Goal: Information Seeking & Learning: Find specific fact

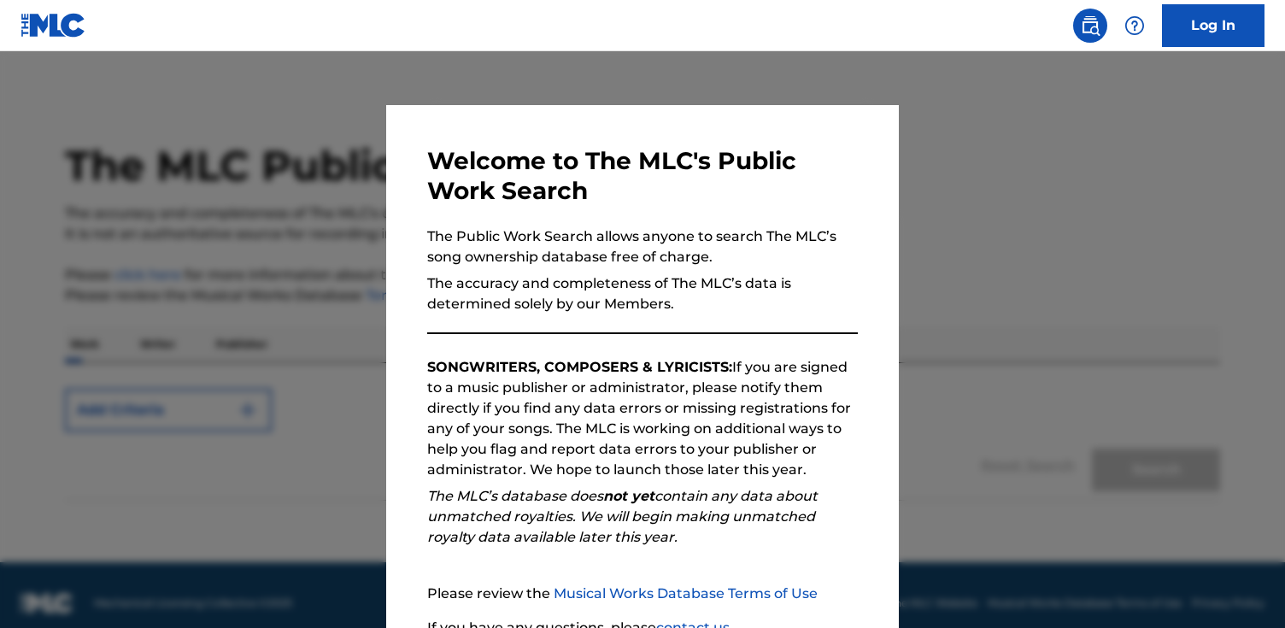
scroll to position [154, 0]
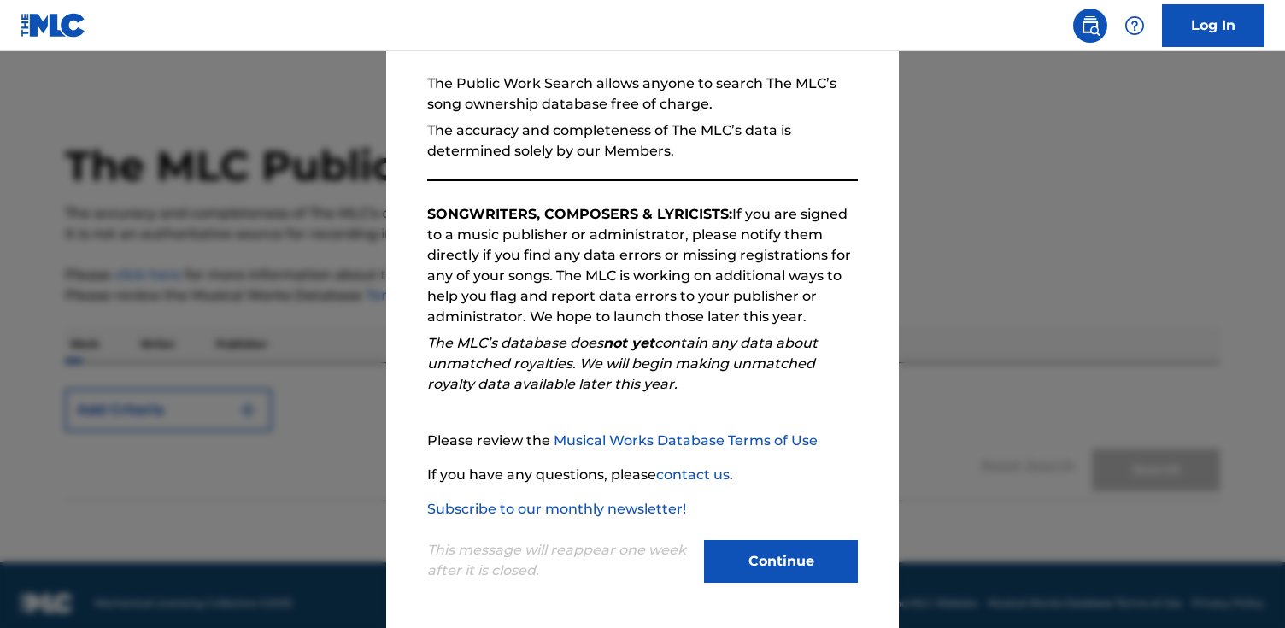
drag, startPoint x: 781, startPoint y: 556, endPoint x: 317, endPoint y: 460, distance: 473.7
click at [777, 554] on button "Continue" at bounding box center [781, 561] width 154 height 43
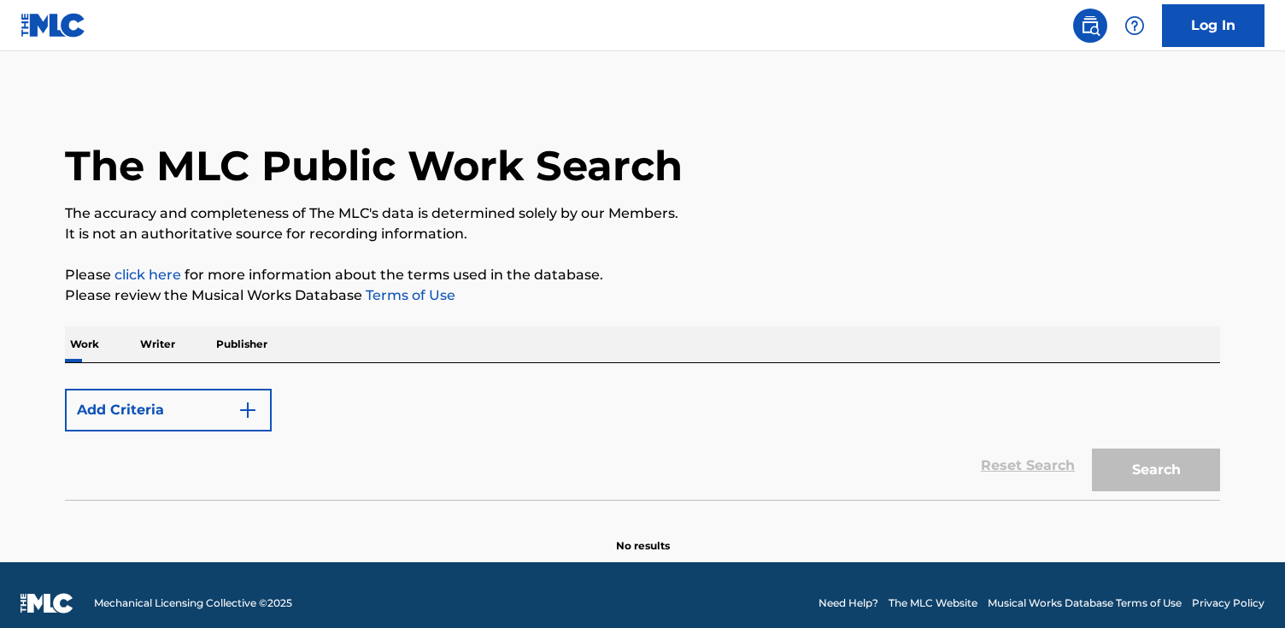
click at [155, 408] on button "Add Criteria" at bounding box center [168, 410] width 207 height 43
drag, startPoint x: 173, startPoint y: 334, endPoint x: 99, endPoint y: 350, distance: 76.1
click at [173, 334] on p "Writer" at bounding box center [157, 344] width 45 height 36
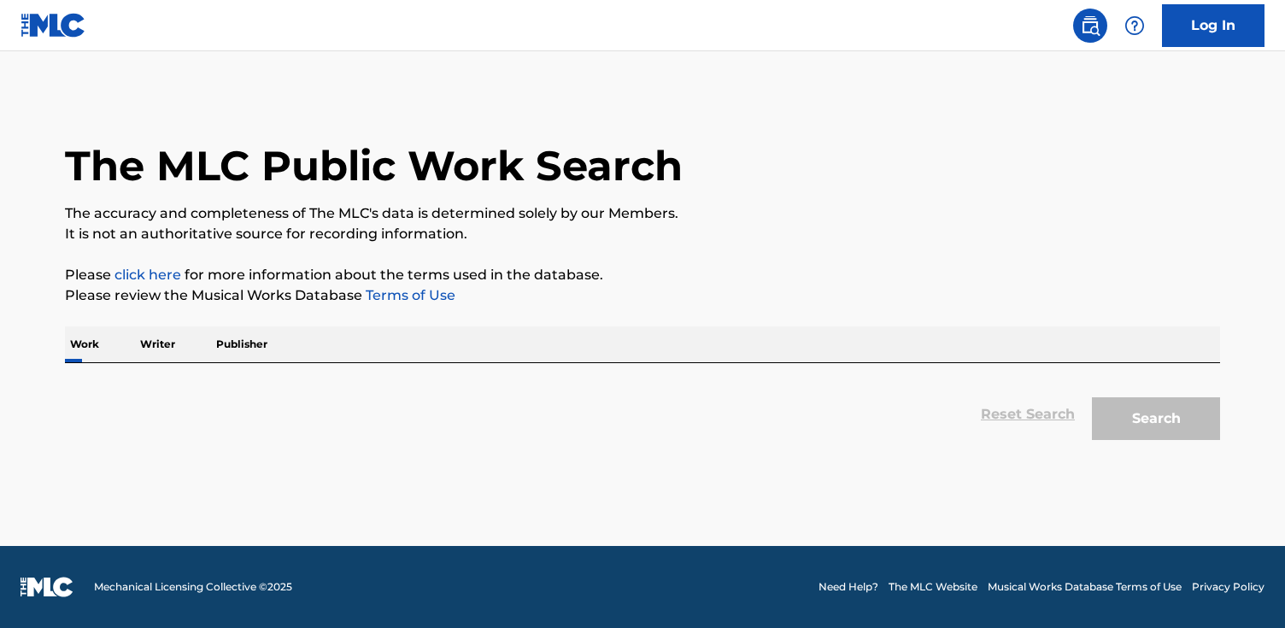
click at [53, 345] on div "The MLC Public Work Search The accuracy and completeness of The MLC's data is d…" at bounding box center [642, 271] width 1196 height 355
click at [86, 343] on p "Work" at bounding box center [84, 344] width 39 height 36
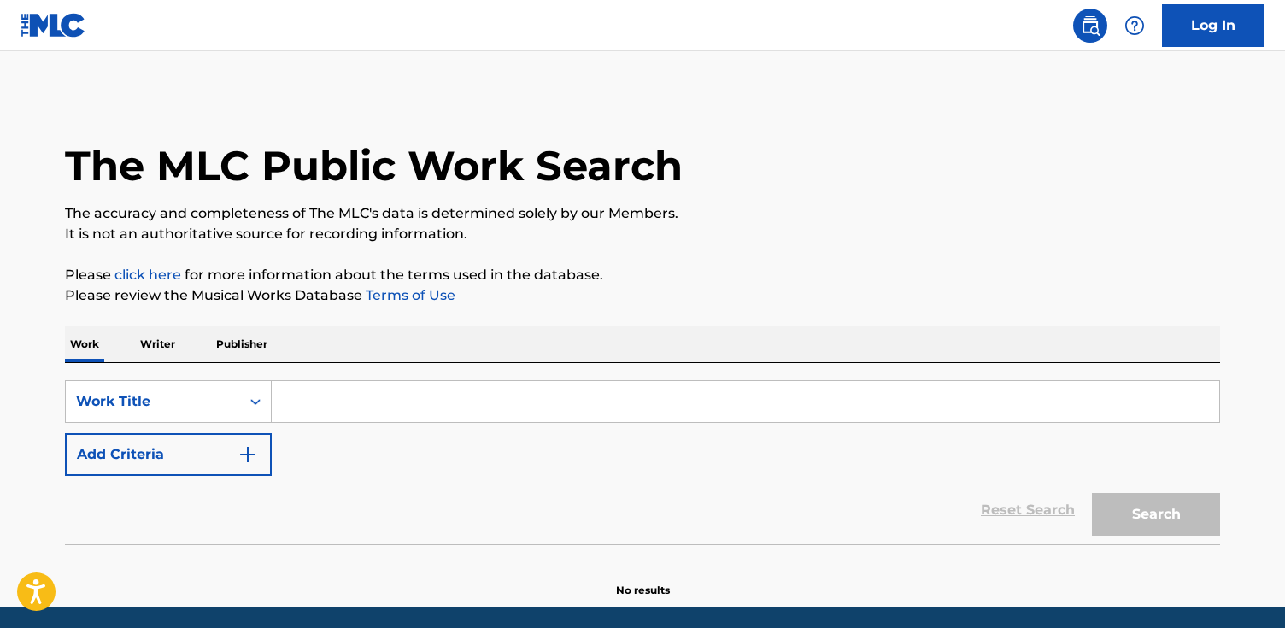
click at [378, 411] on input "Search Form" at bounding box center [745, 401] width 947 height 41
paste input "[GEOGRAPHIC_DATA]"
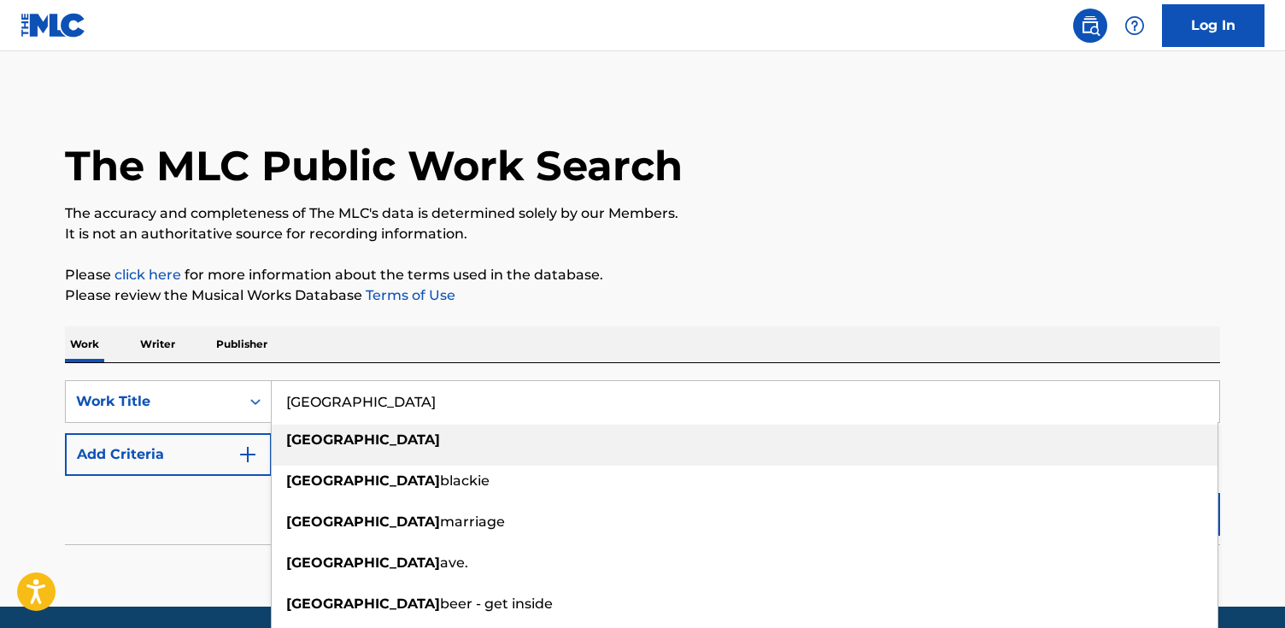
type input "[GEOGRAPHIC_DATA]"
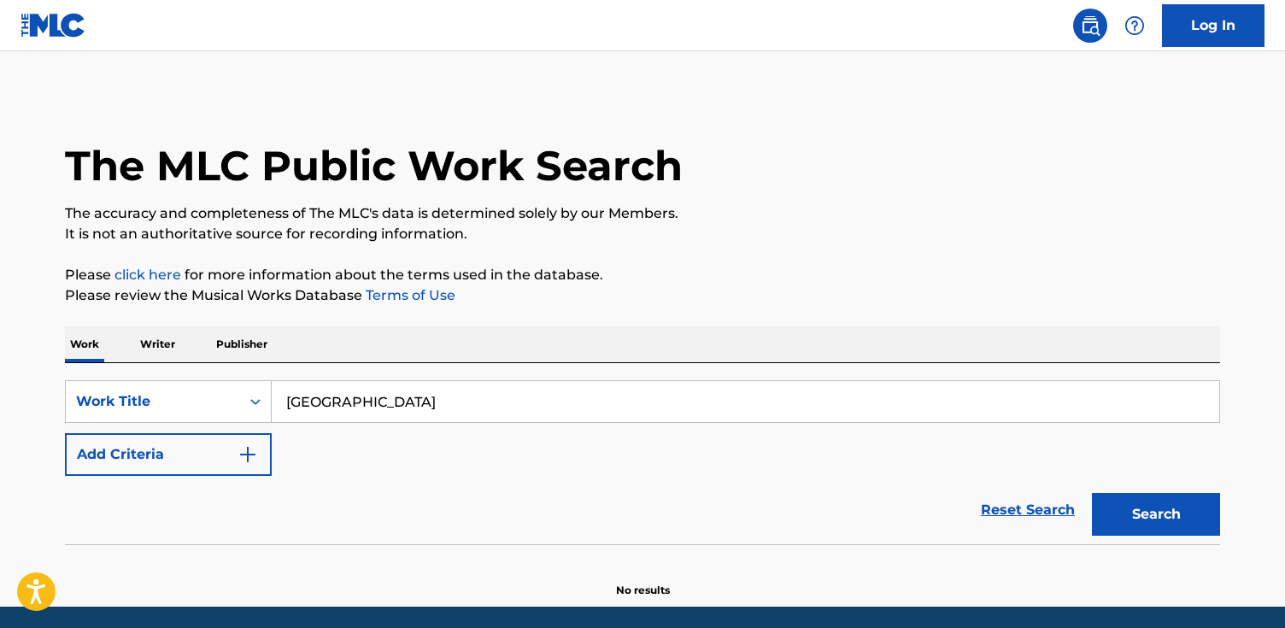
click at [121, 452] on button "Add Criteria" at bounding box center [168, 454] width 207 height 43
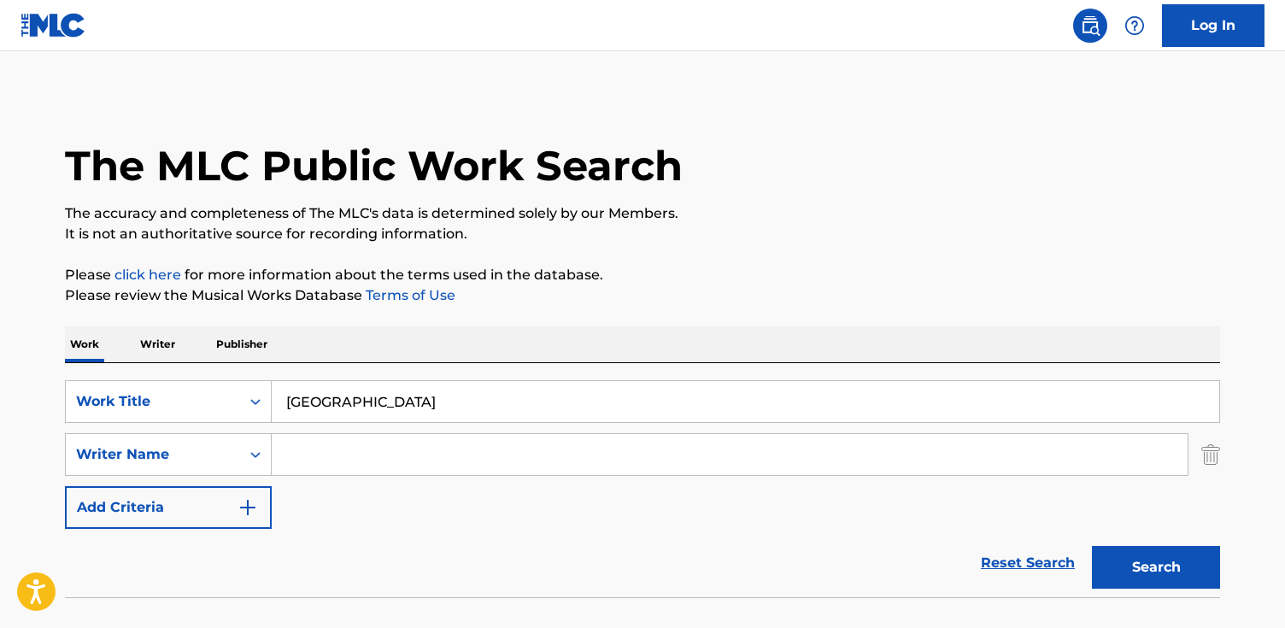
click at [671, 459] on input "Search Form" at bounding box center [730, 454] width 916 height 41
type input "[PERSON_NAME]"
click at [1092, 546] on button "Search" at bounding box center [1156, 567] width 128 height 43
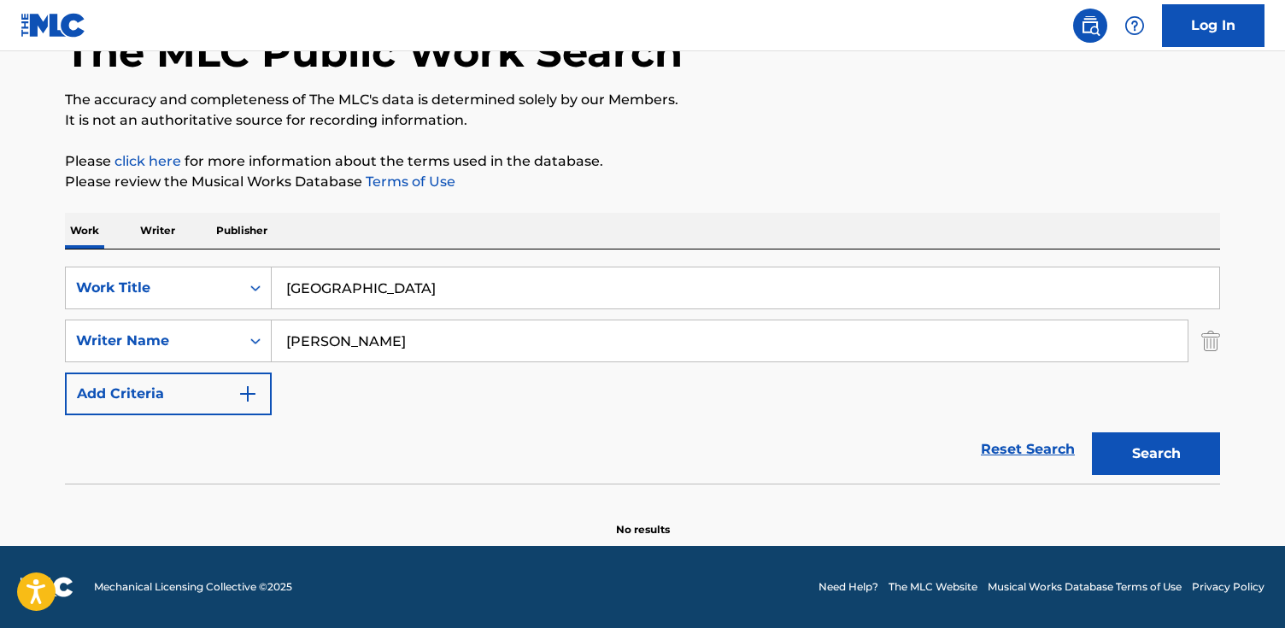
scroll to position [108, 0]
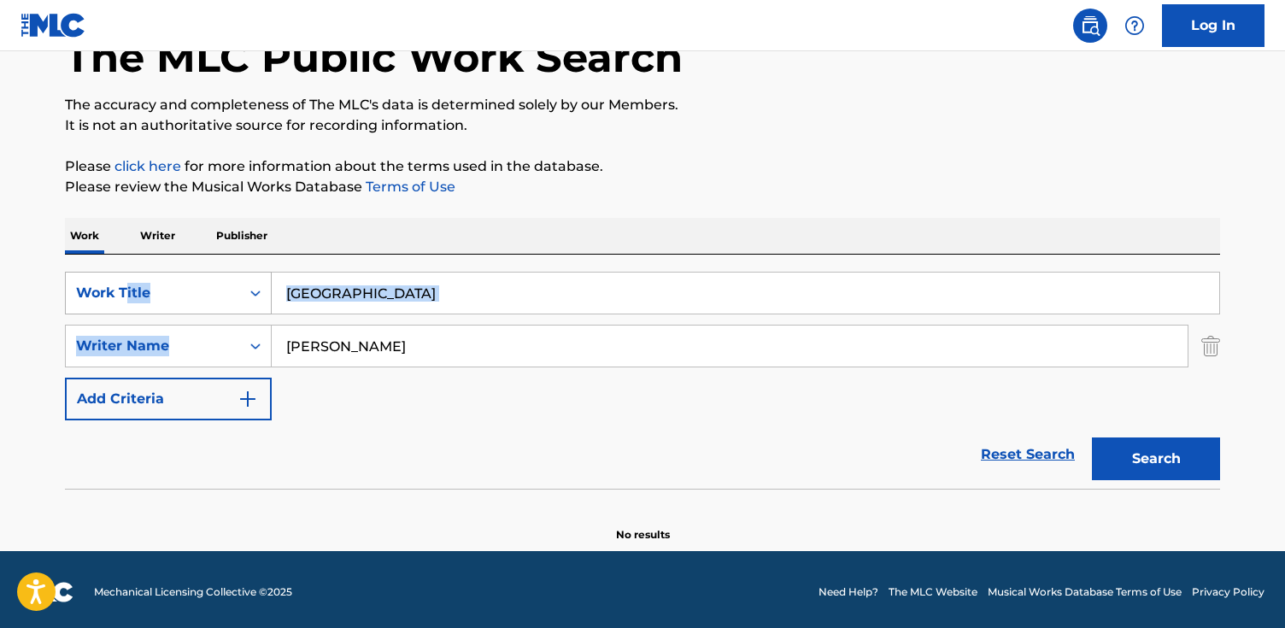
drag, startPoint x: 447, startPoint y: 366, endPoint x: 126, endPoint y: 302, distance: 327.5
click at [126, 302] on div "SearchWithCriteriaa423f5c6-aaac-4771-a724-5afb759cea3d Work Title Boston Search…" at bounding box center [642, 346] width 1155 height 149
click at [340, 346] on input "[PERSON_NAME]" at bounding box center [730, 345] width 916 height 41
drag, startPoint x: 240, startPoint y: 339, endPoint x: 170, endPoint y: 335, distance: 70.2
click at [170, 335] on div "SearchWithCriteria047051f4-c3c0-42dc-aa9b-88d6fe4d5539 Writer Name [PERSON_NAME]" at bounding box center [642, 346] width 1155 height 43
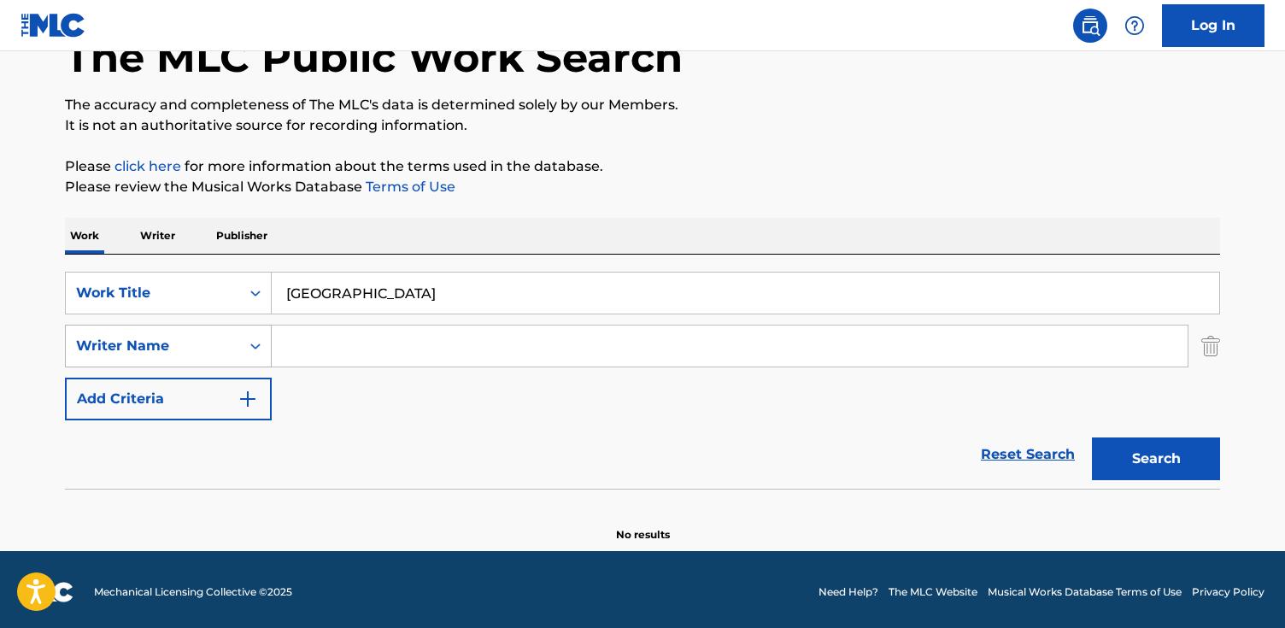
paste input "[PERSON_NAME]"
type input "[PERSON_NAME]"
click at [1092, 437] on button "Search" at bounding box center [1156, 458] width 128 height 43
drag, startPoint x: 374, startPoint y: 355, endPoint x: 358, endPoint y: 331, distance: 28.2
click at [358, 331] on input "[PERSON_NAME]" at bounding box center [730, 345] width 916 height 41
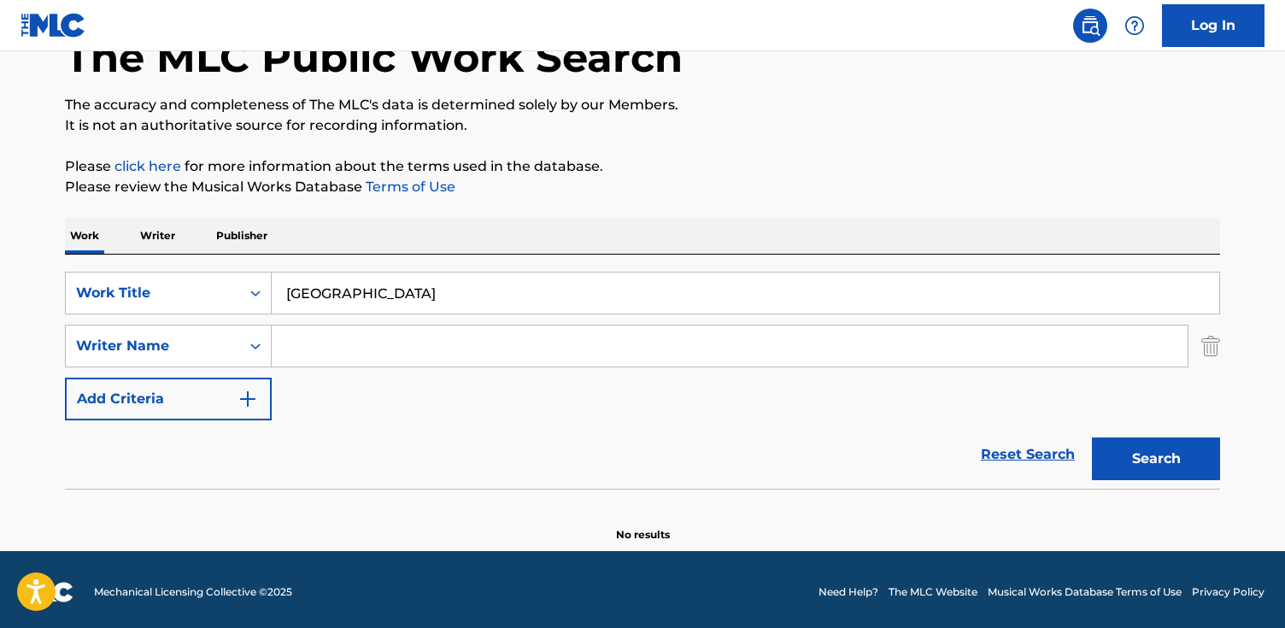
paste input "[PERSON_NAME]"
type input "[PERSON_NAME]"
click at [1092, 437] on button "Search" at bounding box center [1156, 458] width 128 height 43
